Goal: Browse casually: Explore the website without a specific task or goal

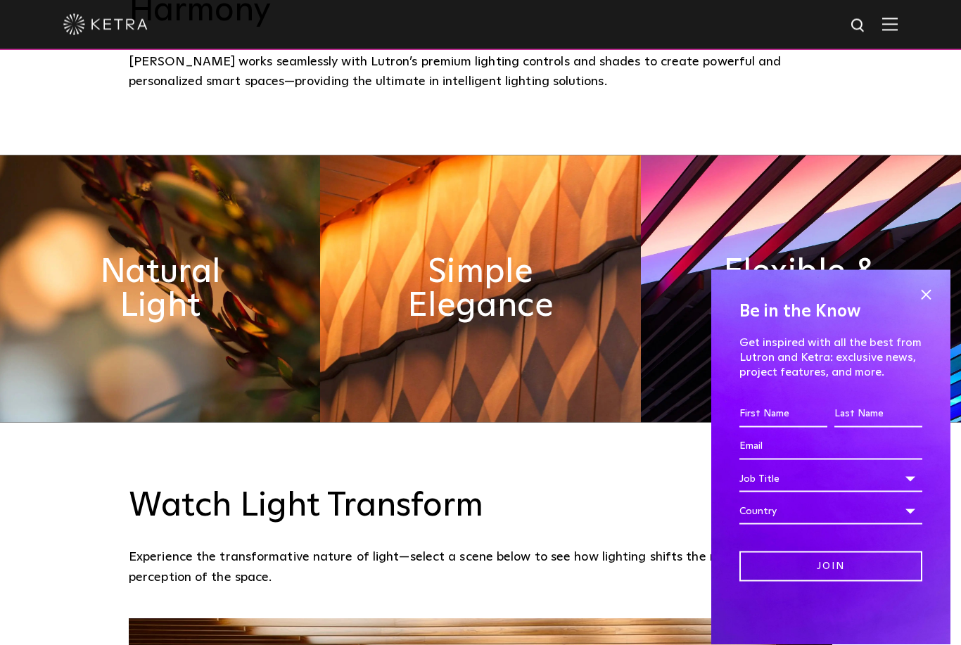
scroll to position [759, 0]
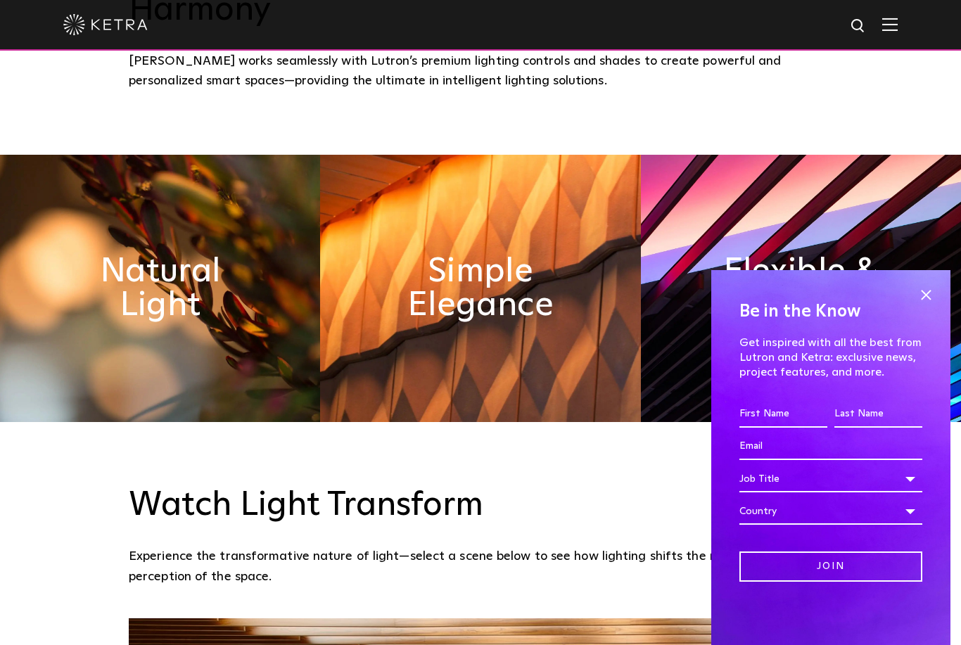
click at [929, 305] on span at bounding box center [926, 294] width 21 height 21
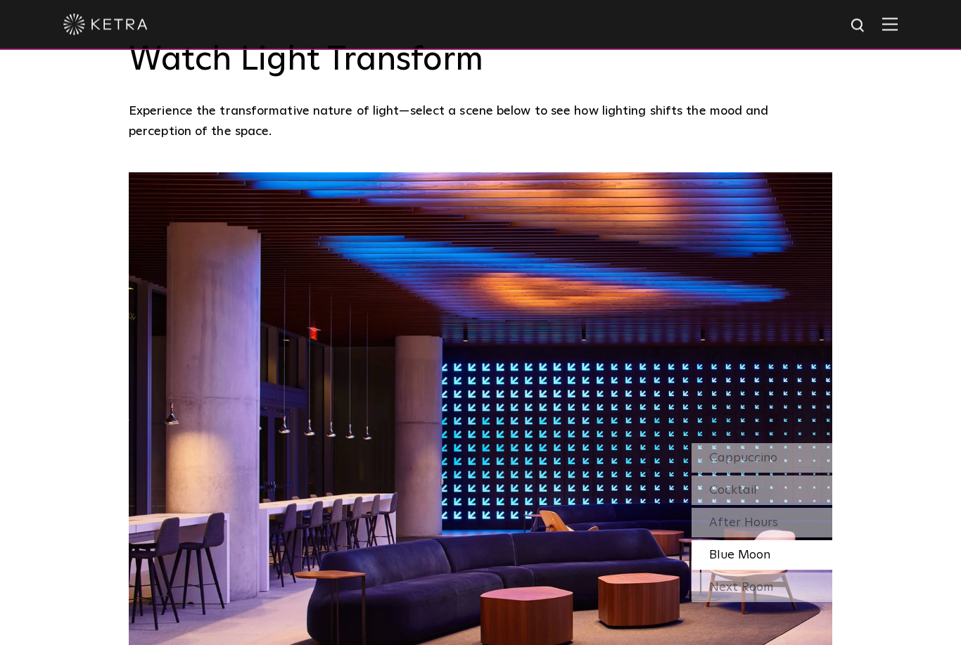
scroll to position [1206, 0]
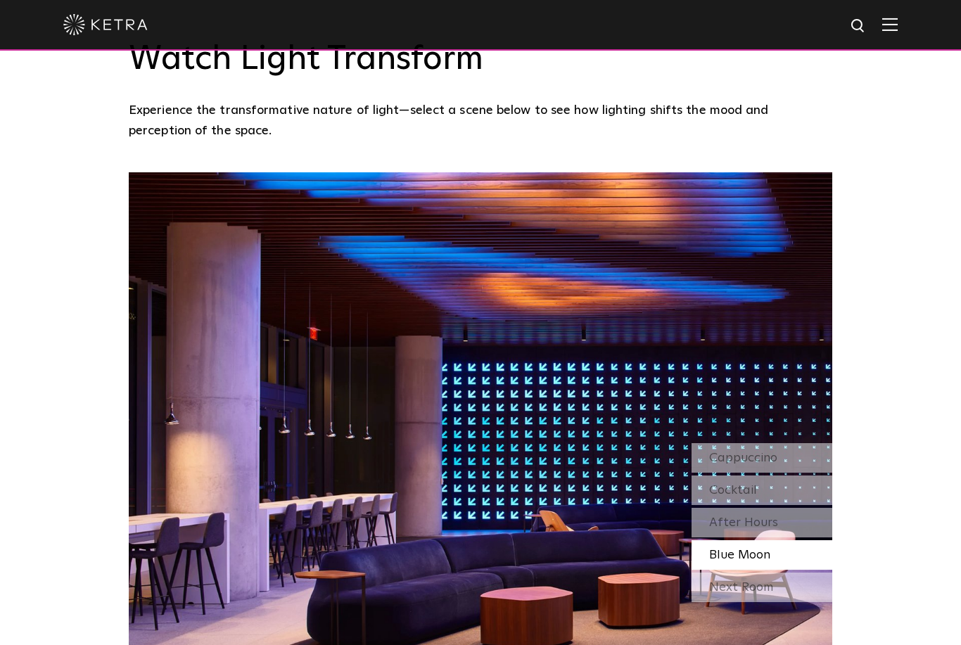
click at [795, 453] on div "Natural" at bounding box center [762, 458] width 141 height 30
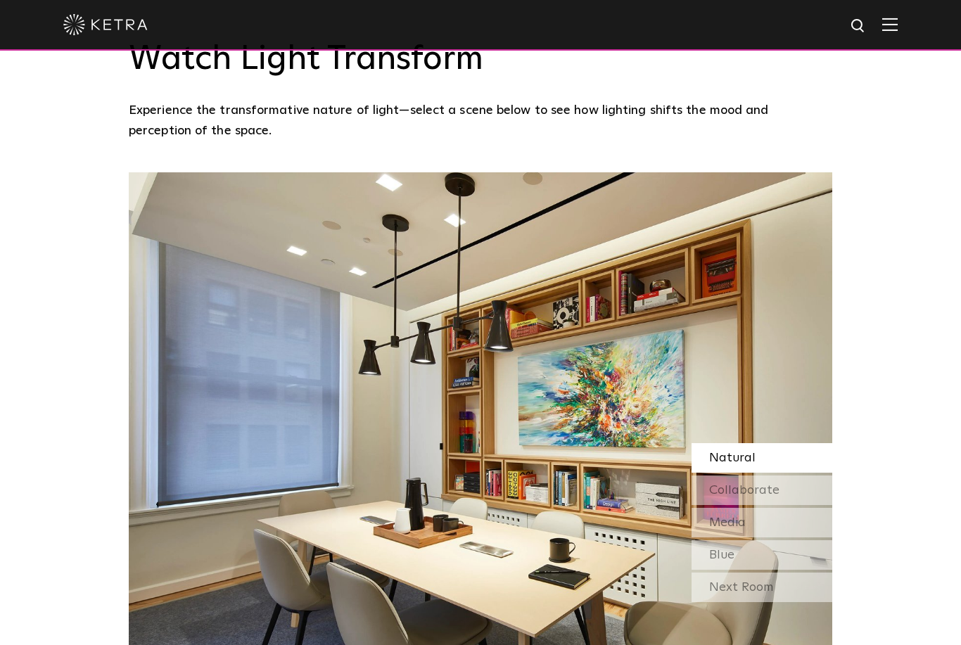
click at [782, 492] on div "Collaborate" at bounding box center [762, 491] width 141 height 30
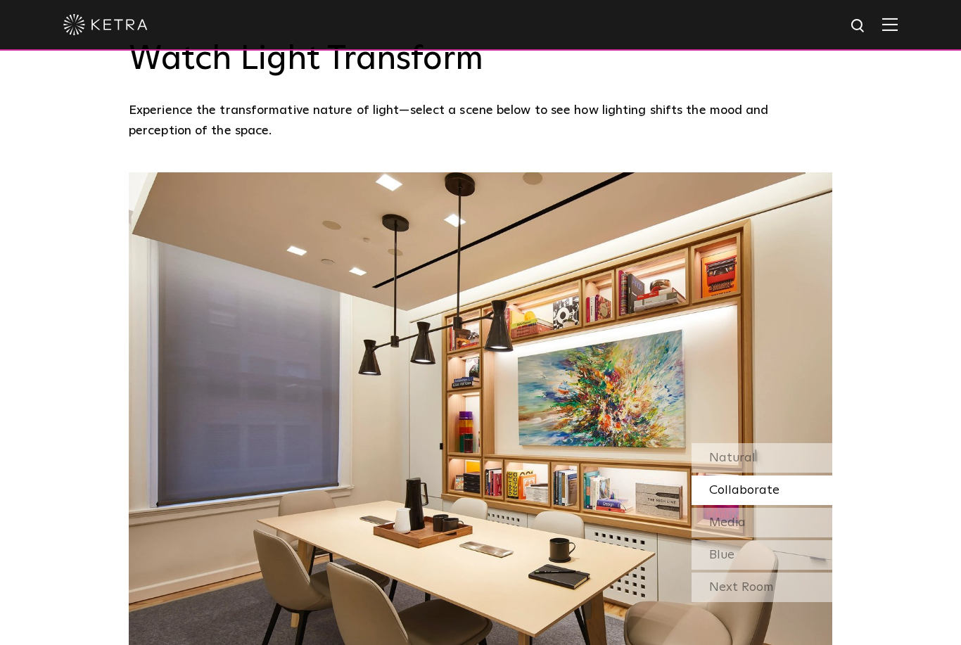
click at [782, 520] on div "Media" at bounding box center [762, 523] width 141 height 30
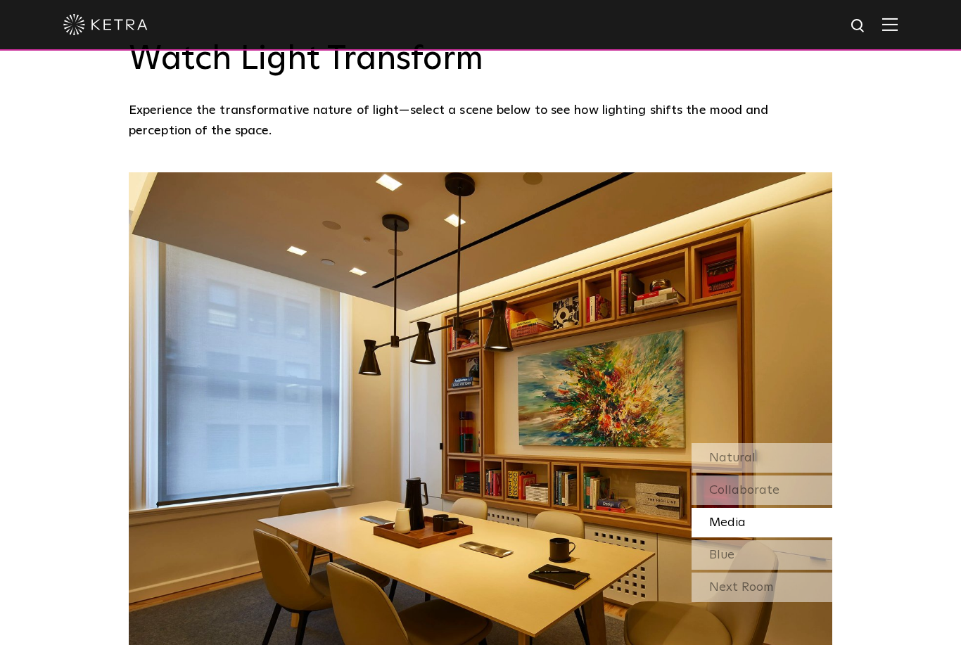
click at [778, 555] on div "Blue" at bounding box center [762, 556] width 141 height 30
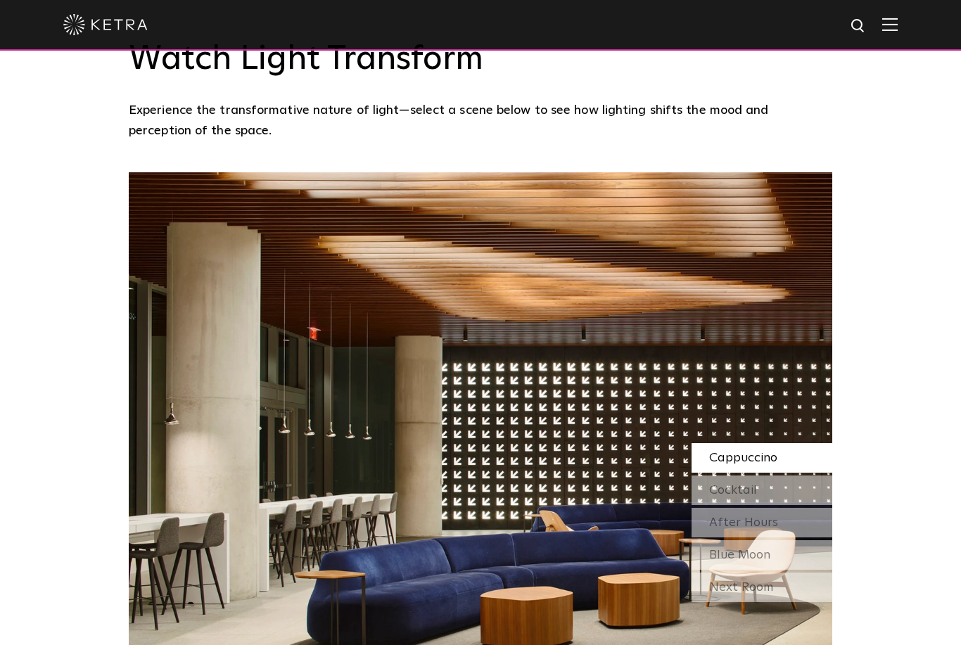
click at [776, 600] on div "Next Room" at bounding box center [762, 588] width 141 height 30
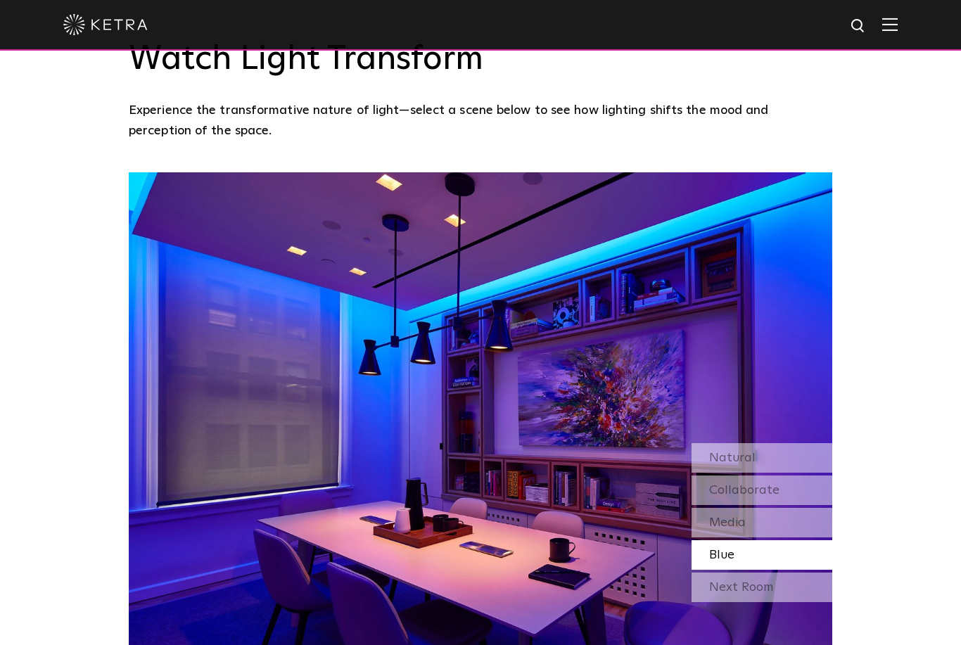
click at [766, 592] on div "Next Room" at bounding box center [762, 588] width 141 height 30
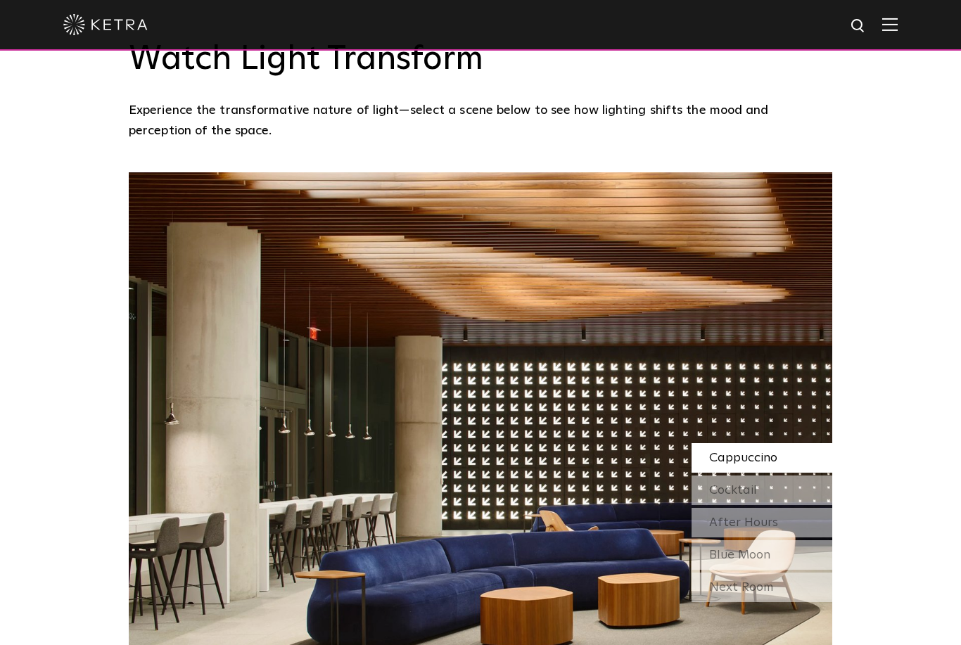
click at [771, 595] on div "Next Room" at bounding box center [762, 588] width 141 height 30
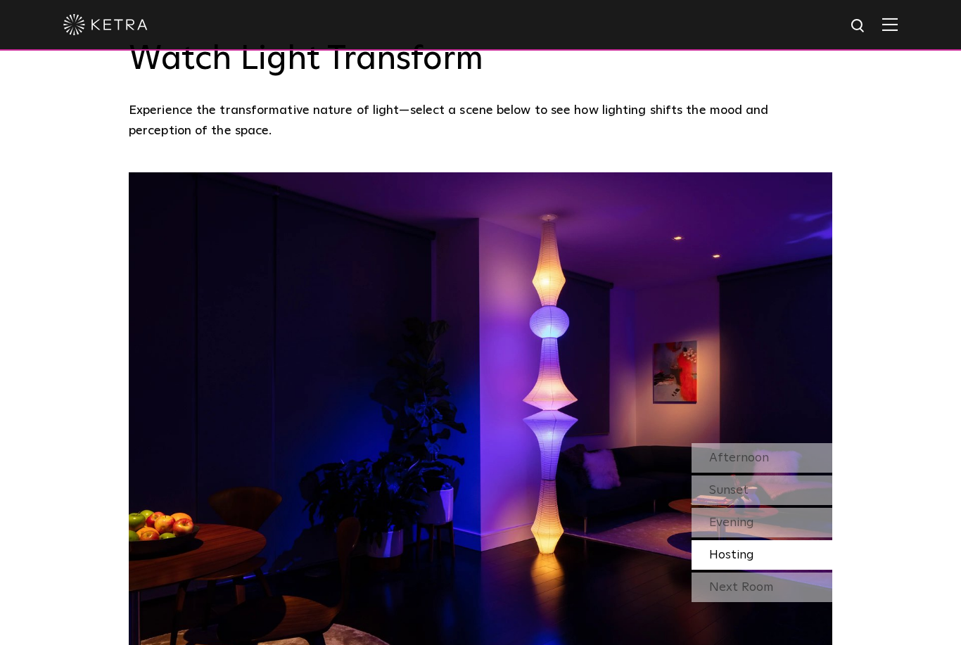
click at [779, 477] on div "Afternoon Sunset Evening Hosting" at bounding box center [762, 506] width 141 height 127
click at [771, 466] on div "Afternoon" at bounding box center [762, 458] width 141 height 30
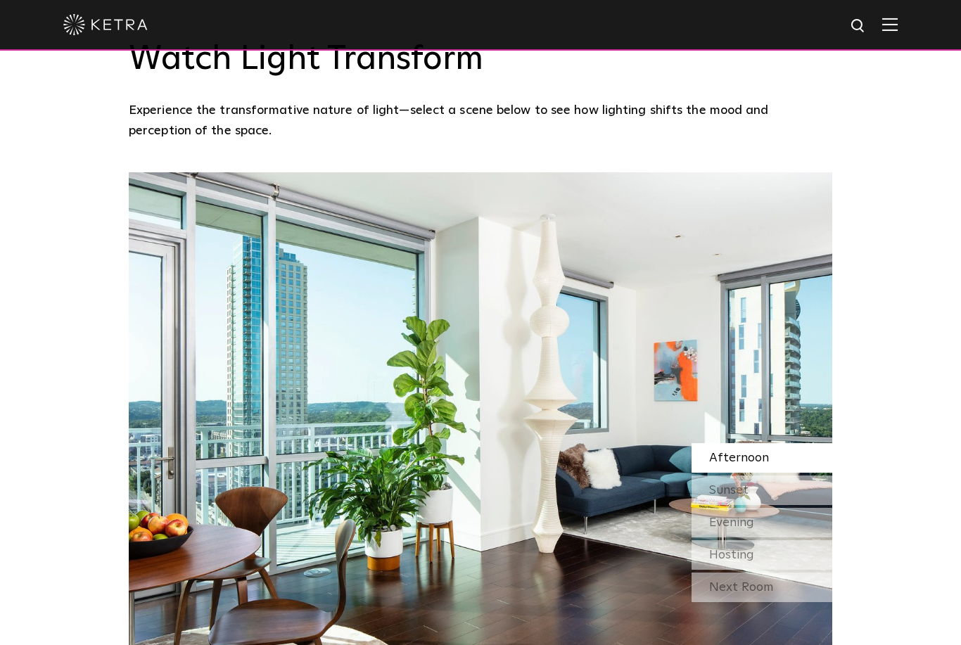
click at [764, 491] on div "Sunset" at bounding box center [762, 491] width 141 height 30
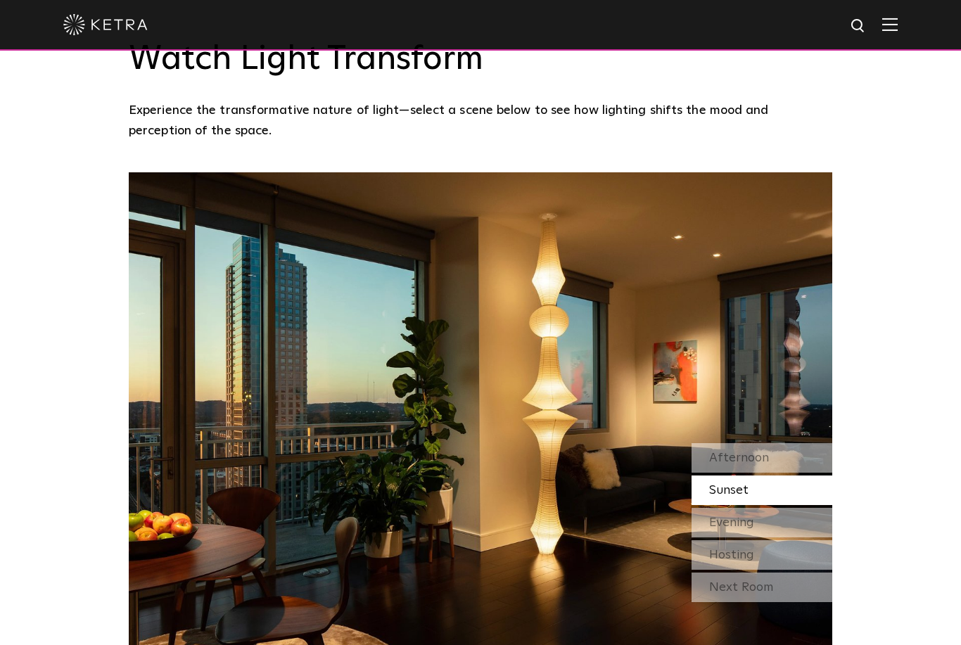
click at [757, 538] on div "Evening" at bounding box center [762, 523] width 141 height 30
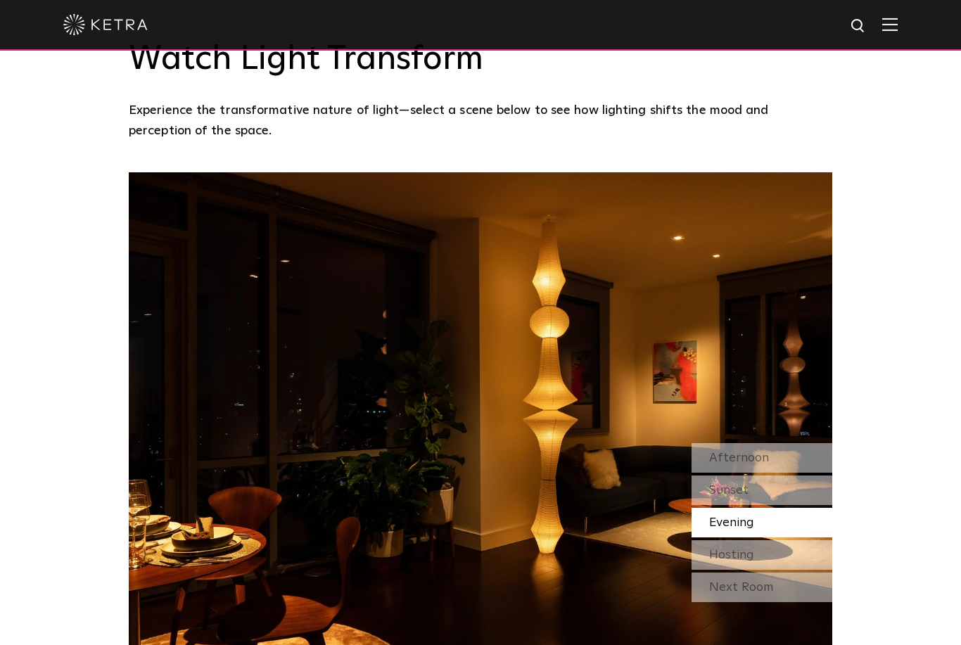
click at [752, 560] on span "Hosting" at bounding box center [731, 555] width 45 height 13
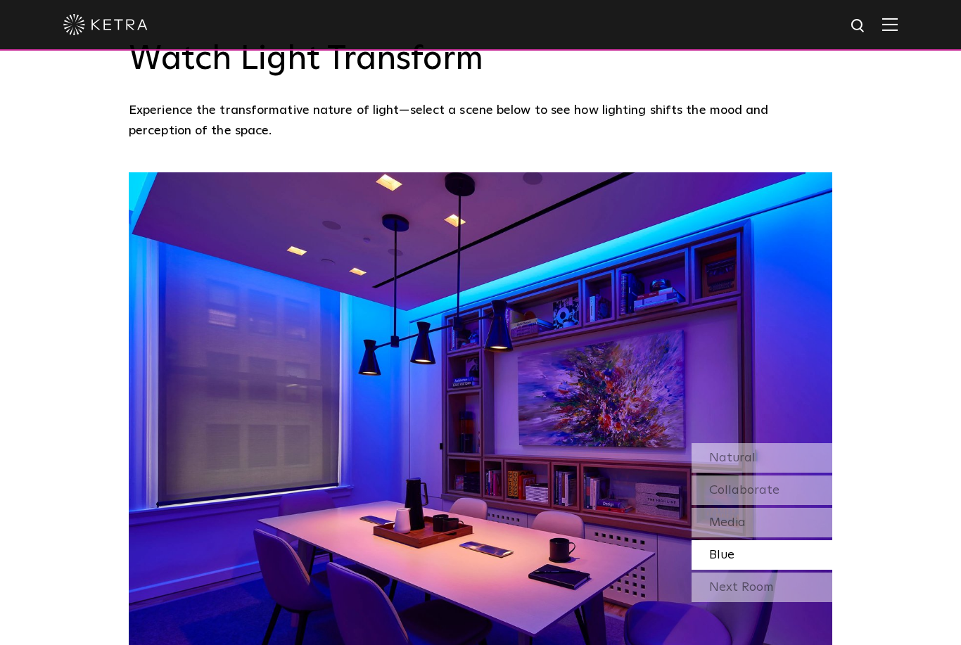
click at [764, 593] on div "Next Room" at bounding box center [762, 588] width 141 height 30
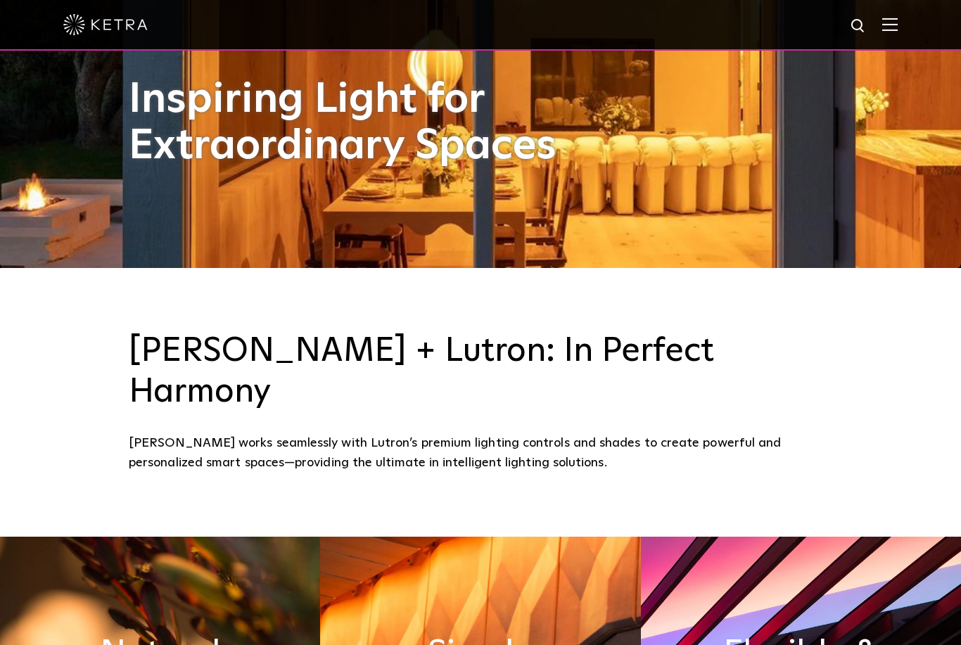
scroll to position [376, 0]
